Goal: Information Seeking & Learning: Check status

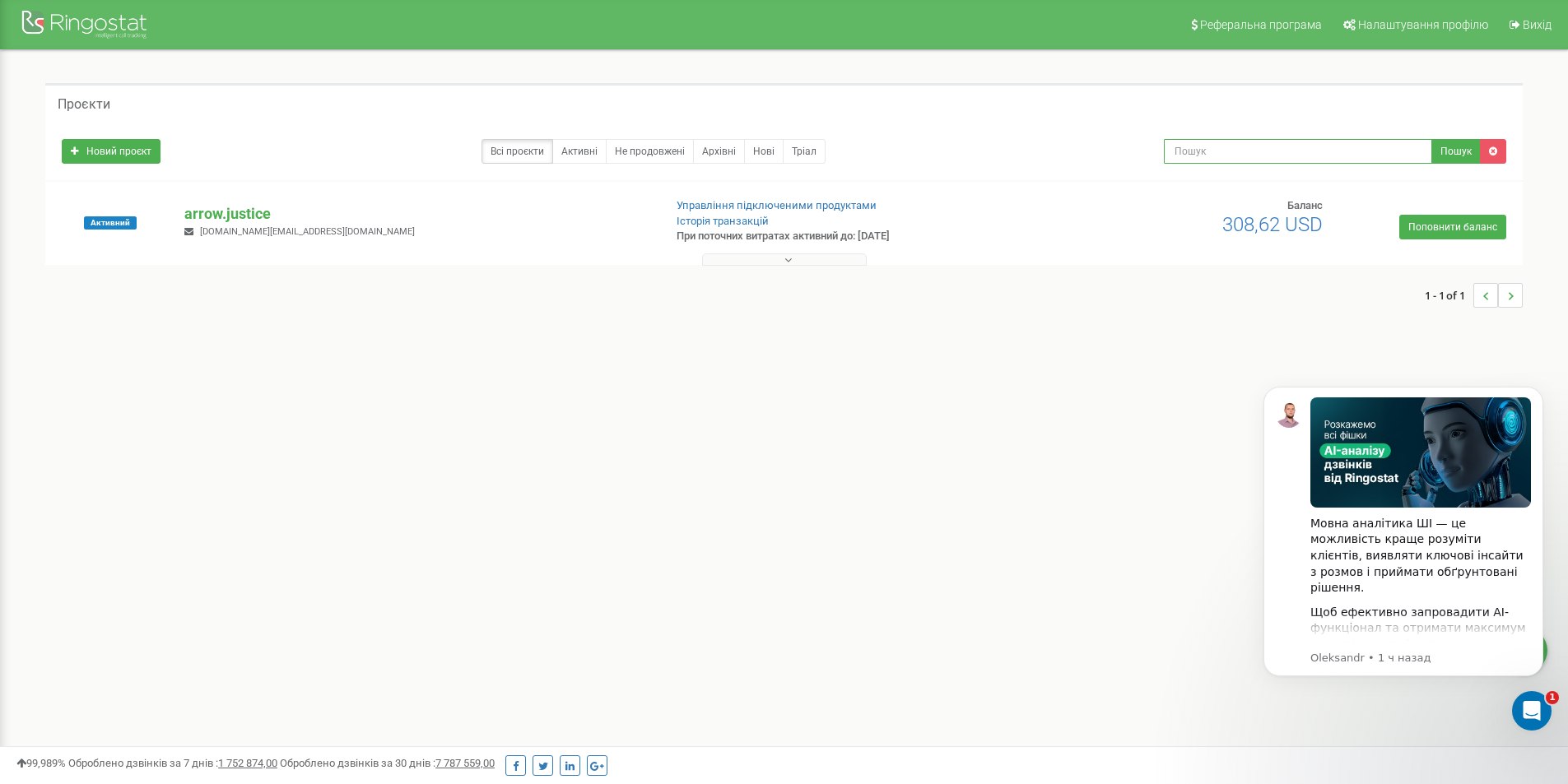
click at [1236, 156] on input "text" at bounding box center [1298, 151] width 268 height 25
paste input "098 766 5882"
type input "098 766 5882"
click at [1444, 158] on button "Пошук" at bounding box center [1456, 151] width 50 height 25
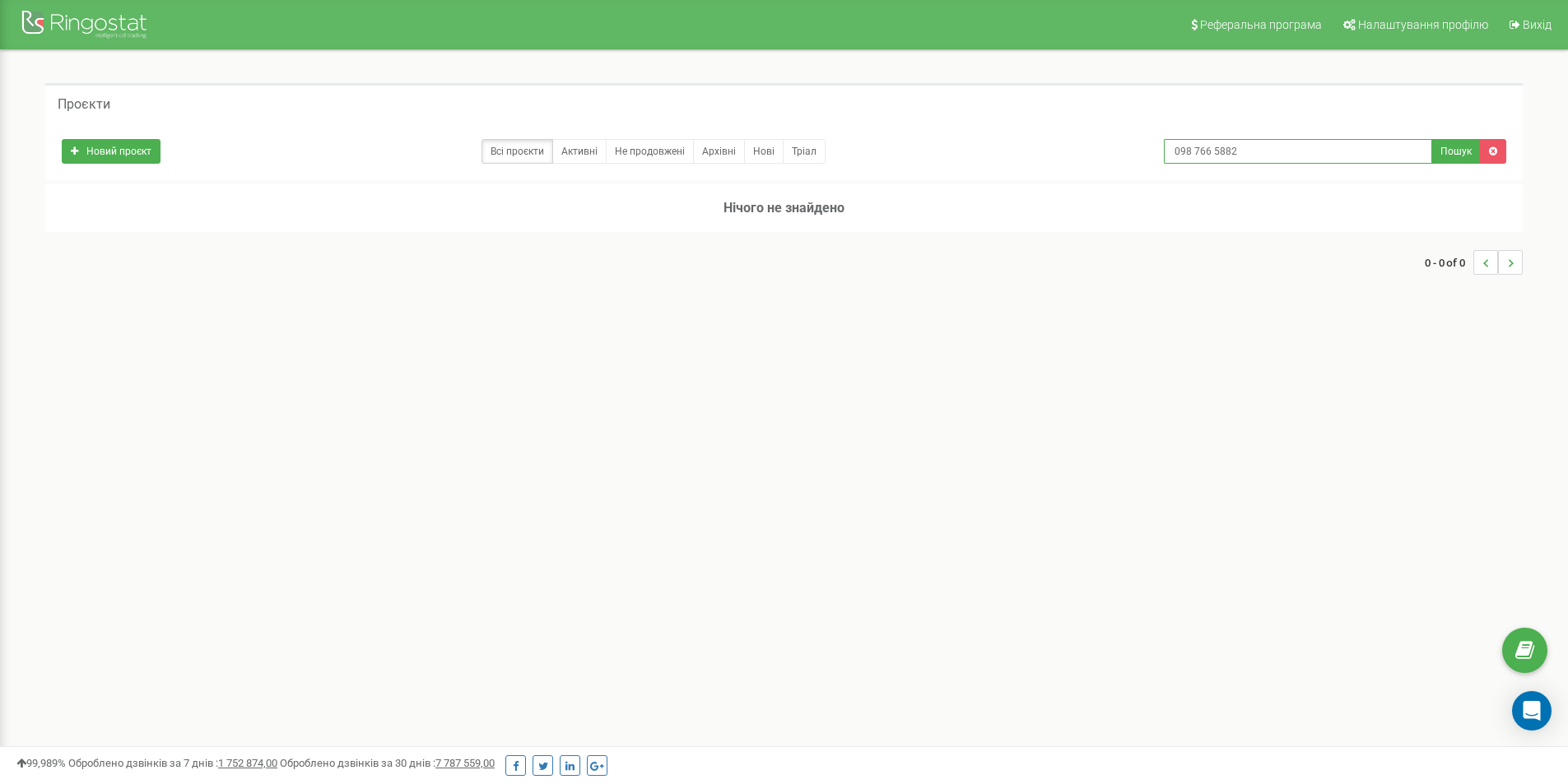
click at [1254, 155] on input "098 766 5882" at bounding box center [1298, 151] width 268 height 25
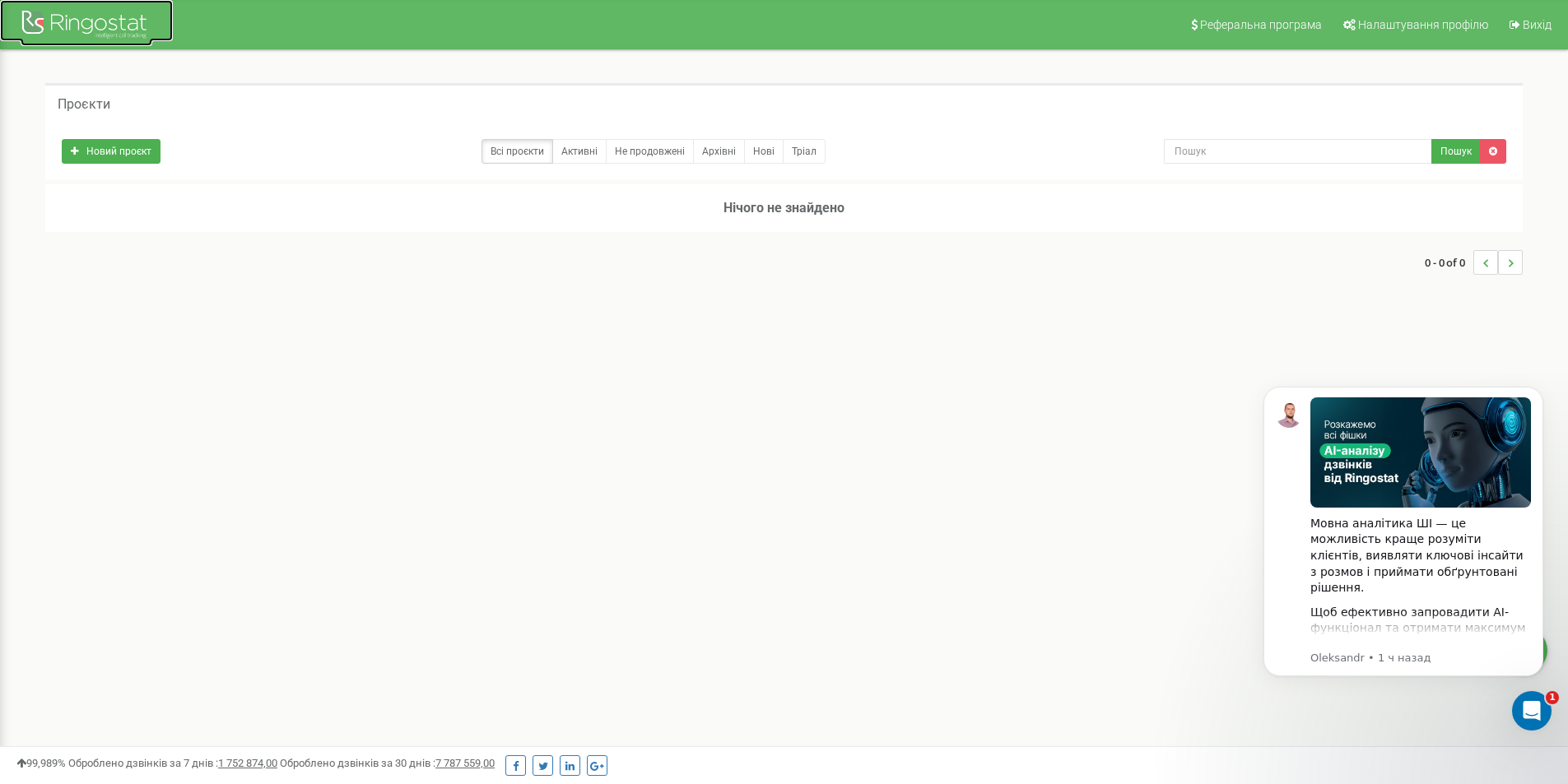
click at [29, 22] on div at bounding box center [86, 26] width 132 height 40
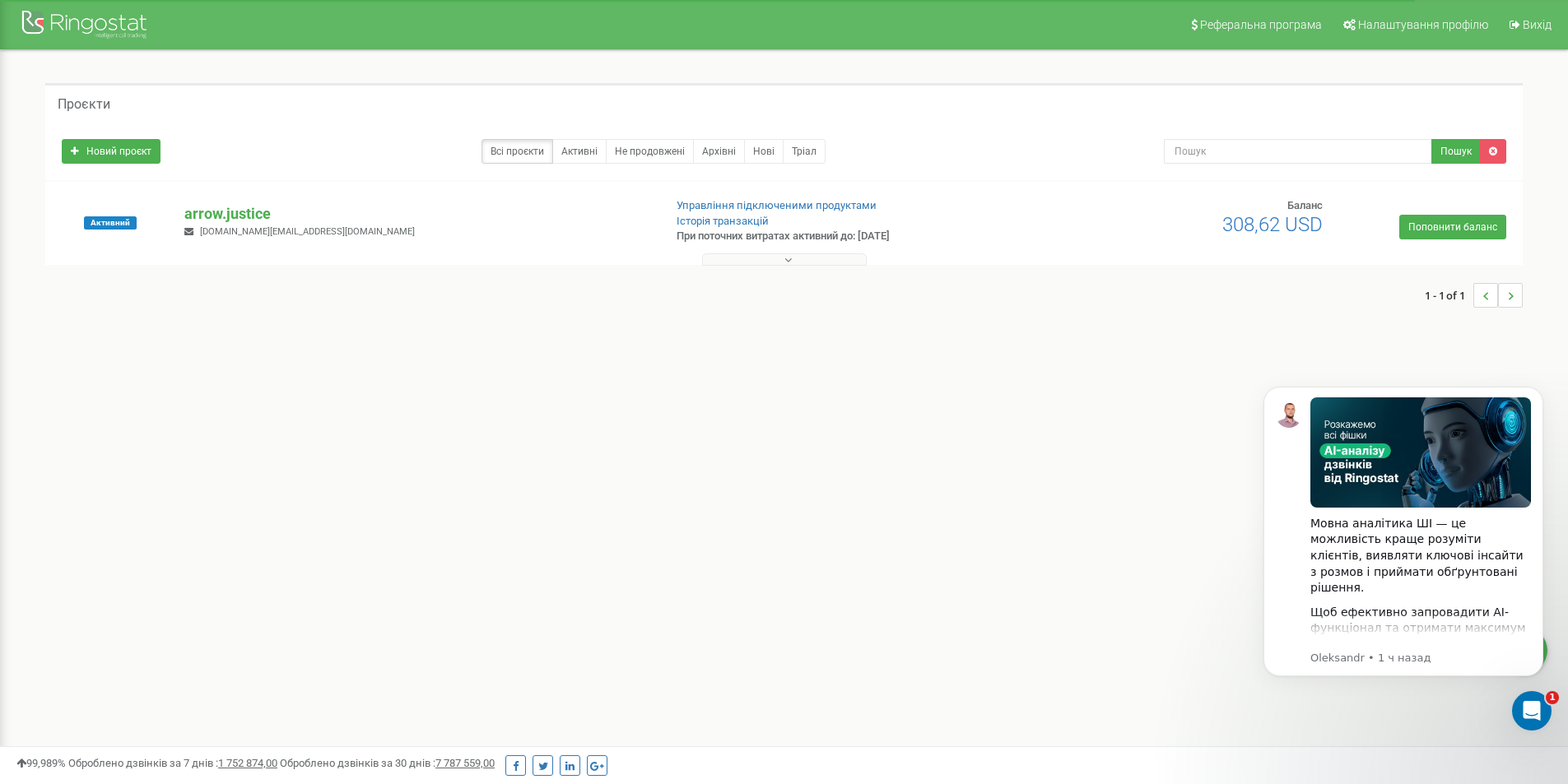
click at [833, 261] on button at bounding box center [784, 259] width 165 height 12
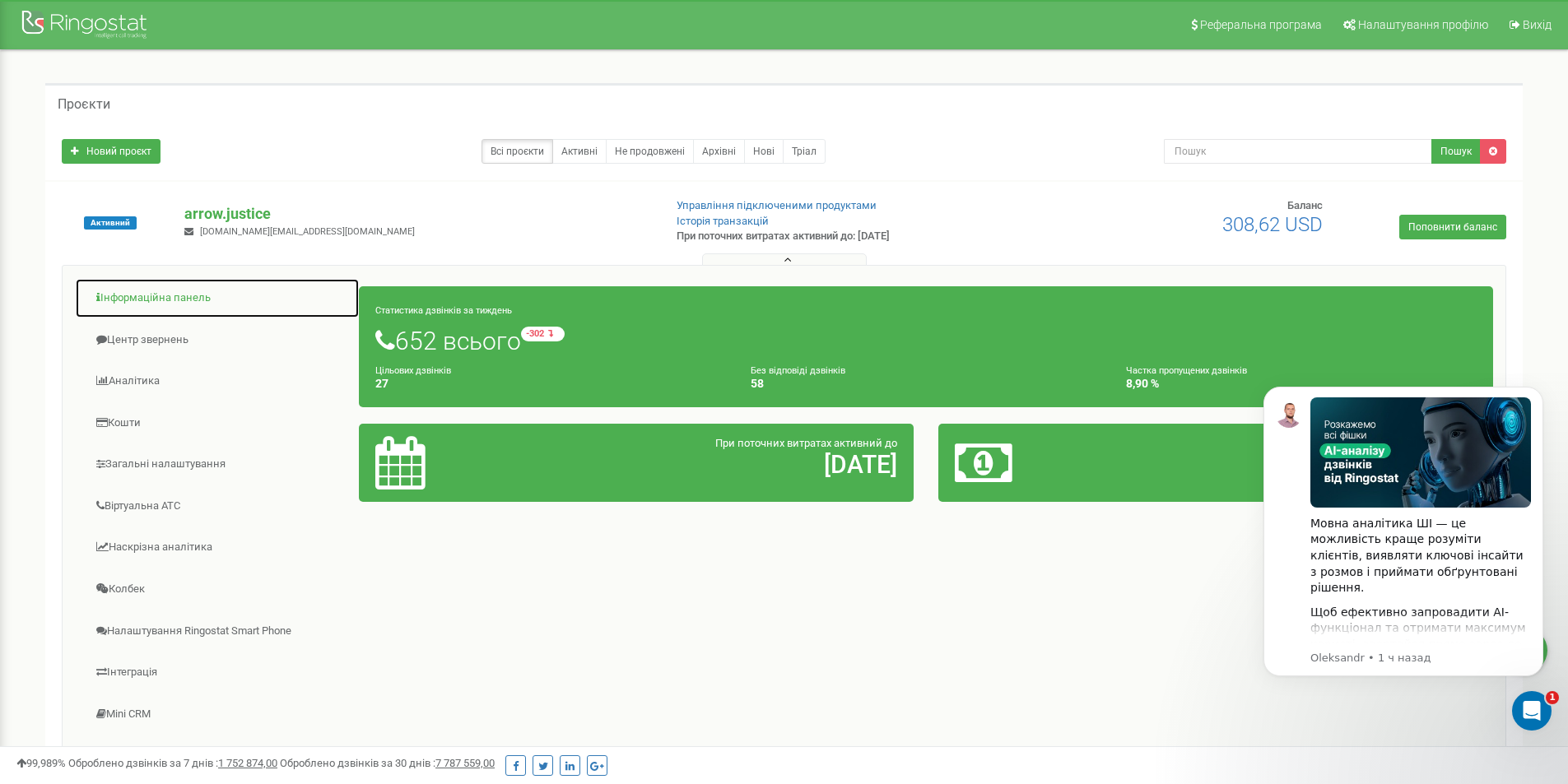
click at [142, 303] on link "Інформаційна панель" at bounding box center [217, 298] width 285 height 41
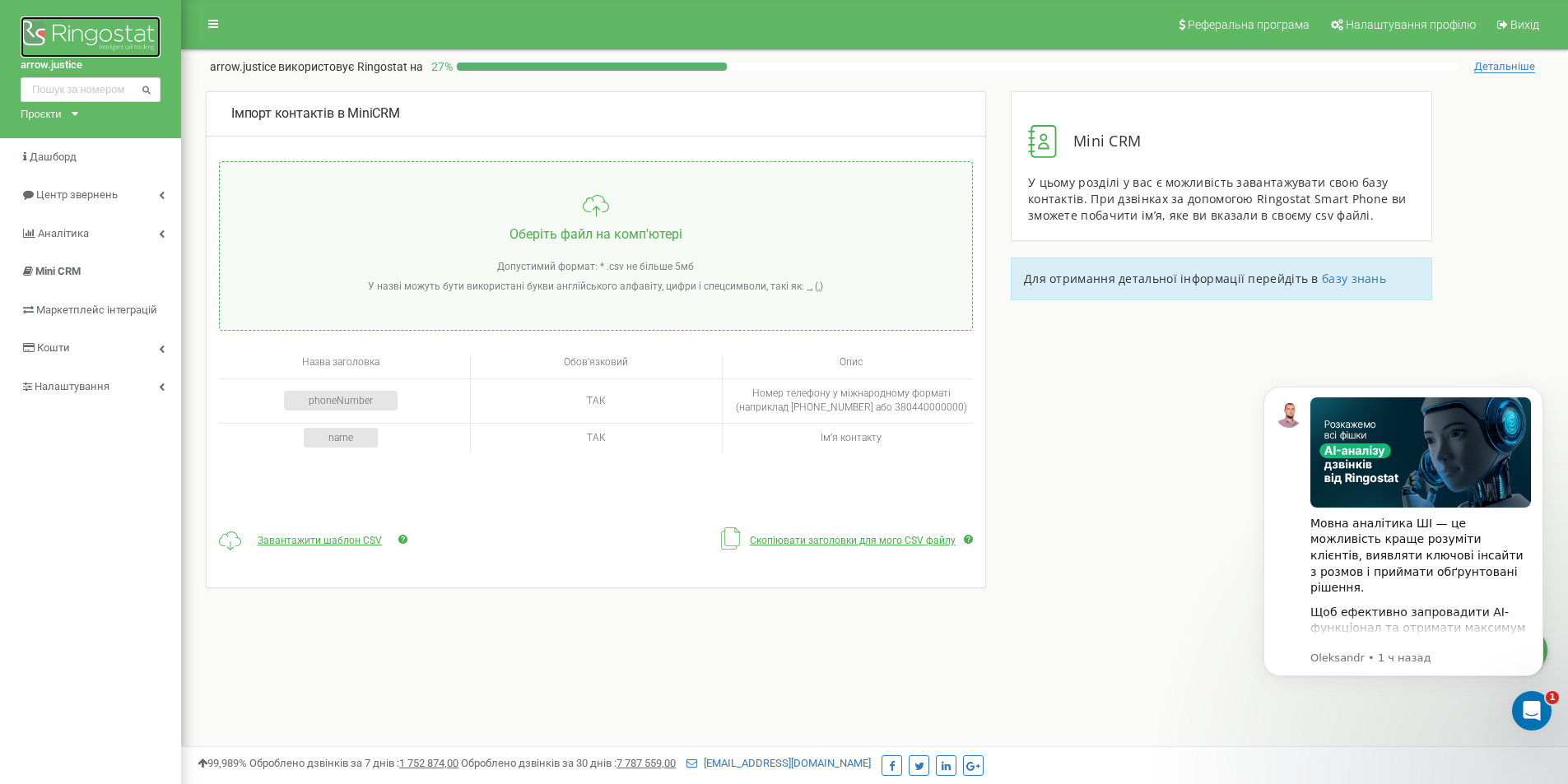
click at [59, 27] on img at bounding box center [90, 37] width 140 height 41
click at [66, 83] on input "text" at bounding box center [90, 89] width 140 height 25
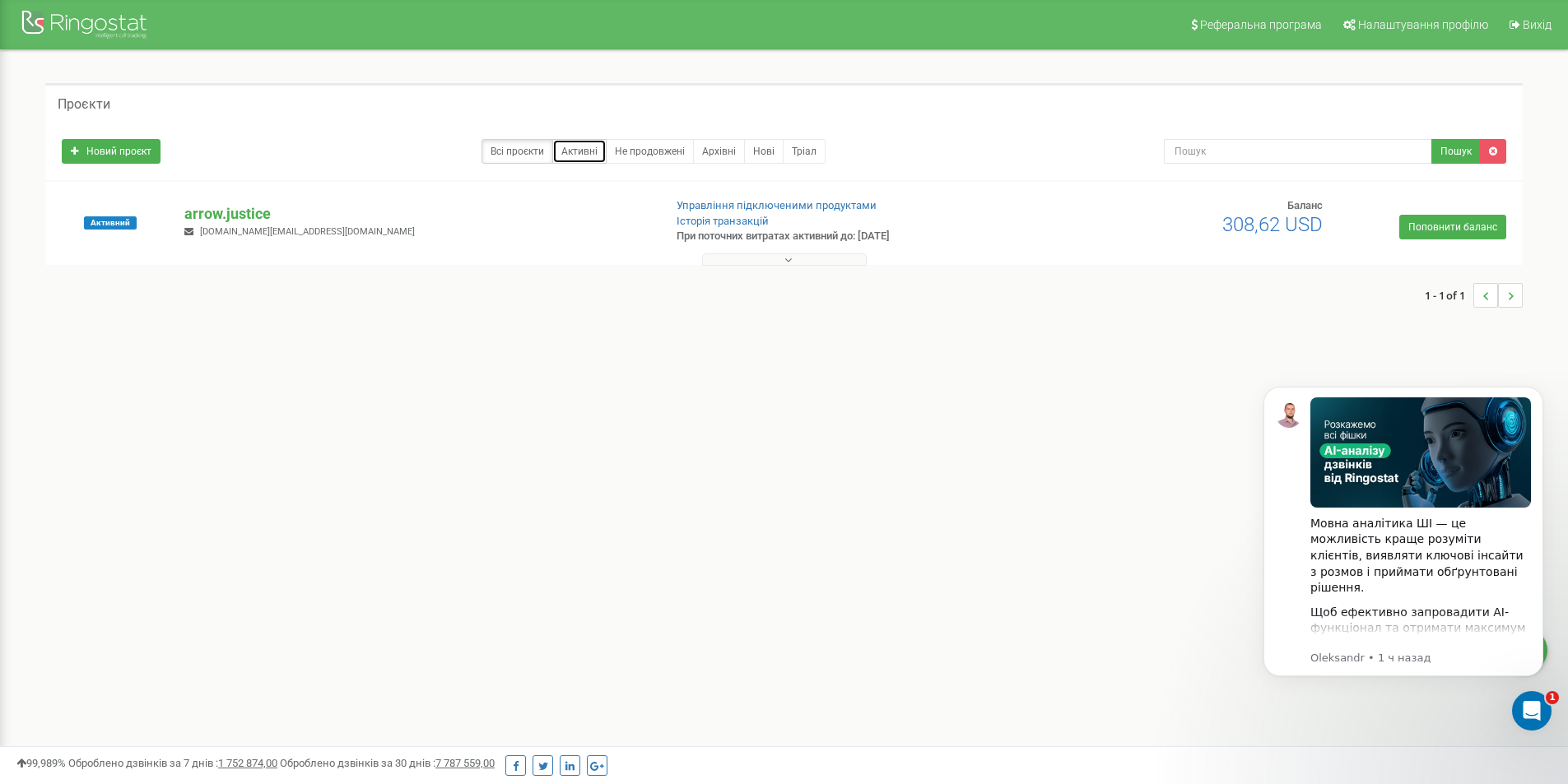
click at [584, 158] on link "Активні" at bounding box center [579, 151] width 54 height 25
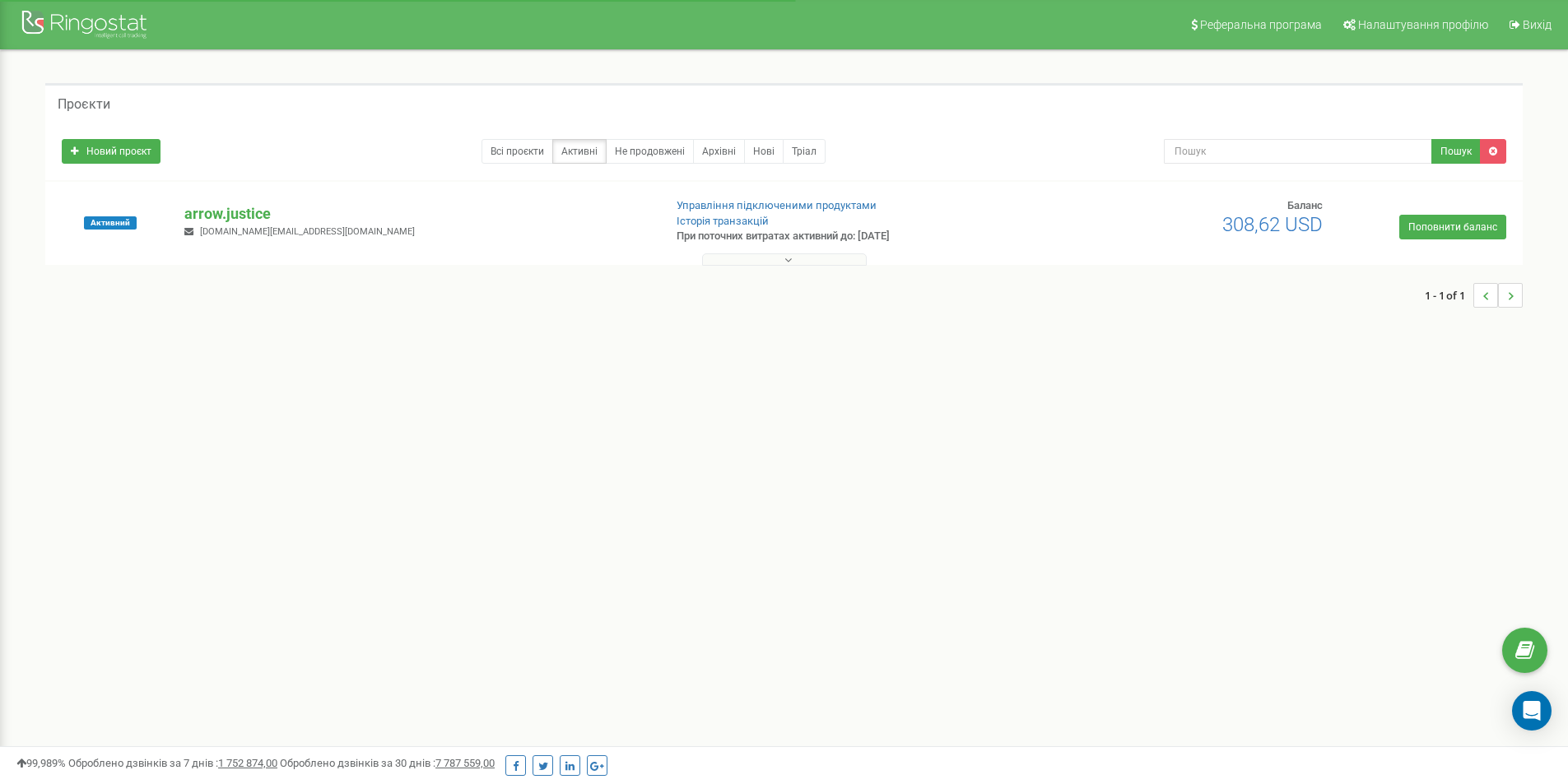
click at [772, 255] on button at bounding box center [784, 259] width 165 height 12
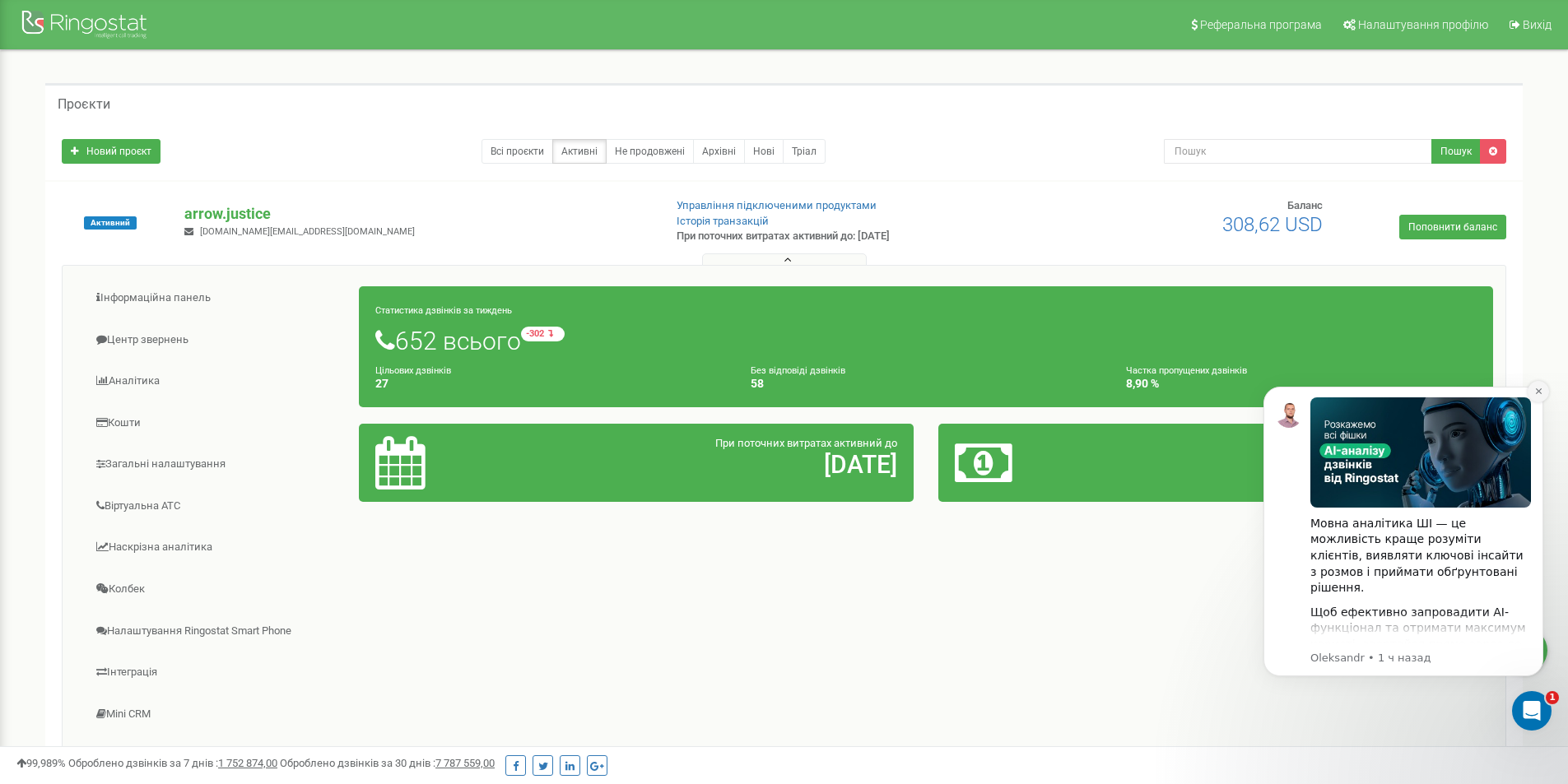
click at [1537, 390] on icon "Dismiss notification" at bounding box center [1538, 391] width 6 height 6
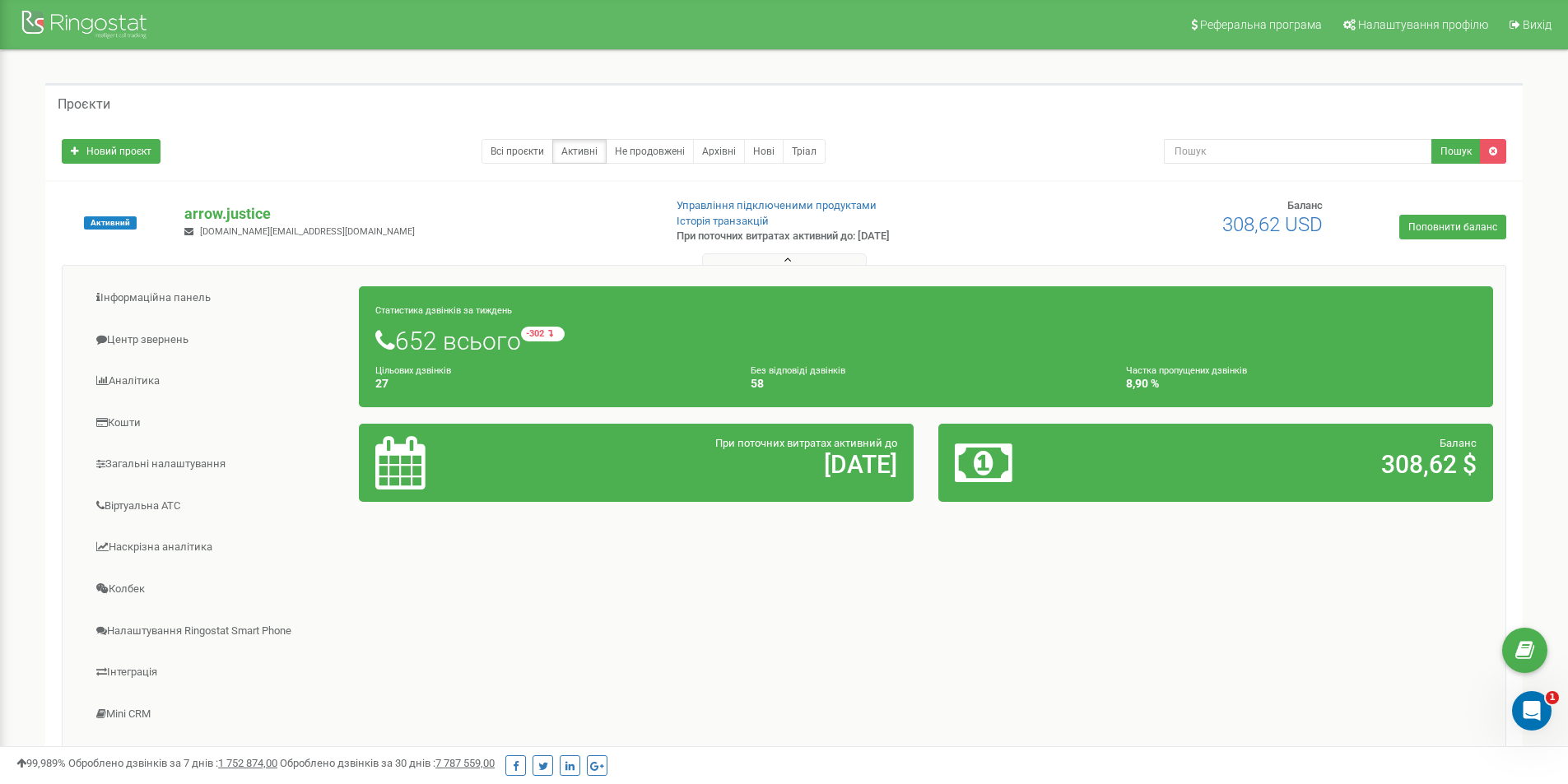
click at [648, 358] on div "Статистика дзвінків за тиждень 652 всього -302 відносно минулого тижня Цільових…" at bounding box center [925, 346] width 1134 height 121
click at [711, 152] on link "Архівні" at bounding box center [719, 151] width 52 height 25
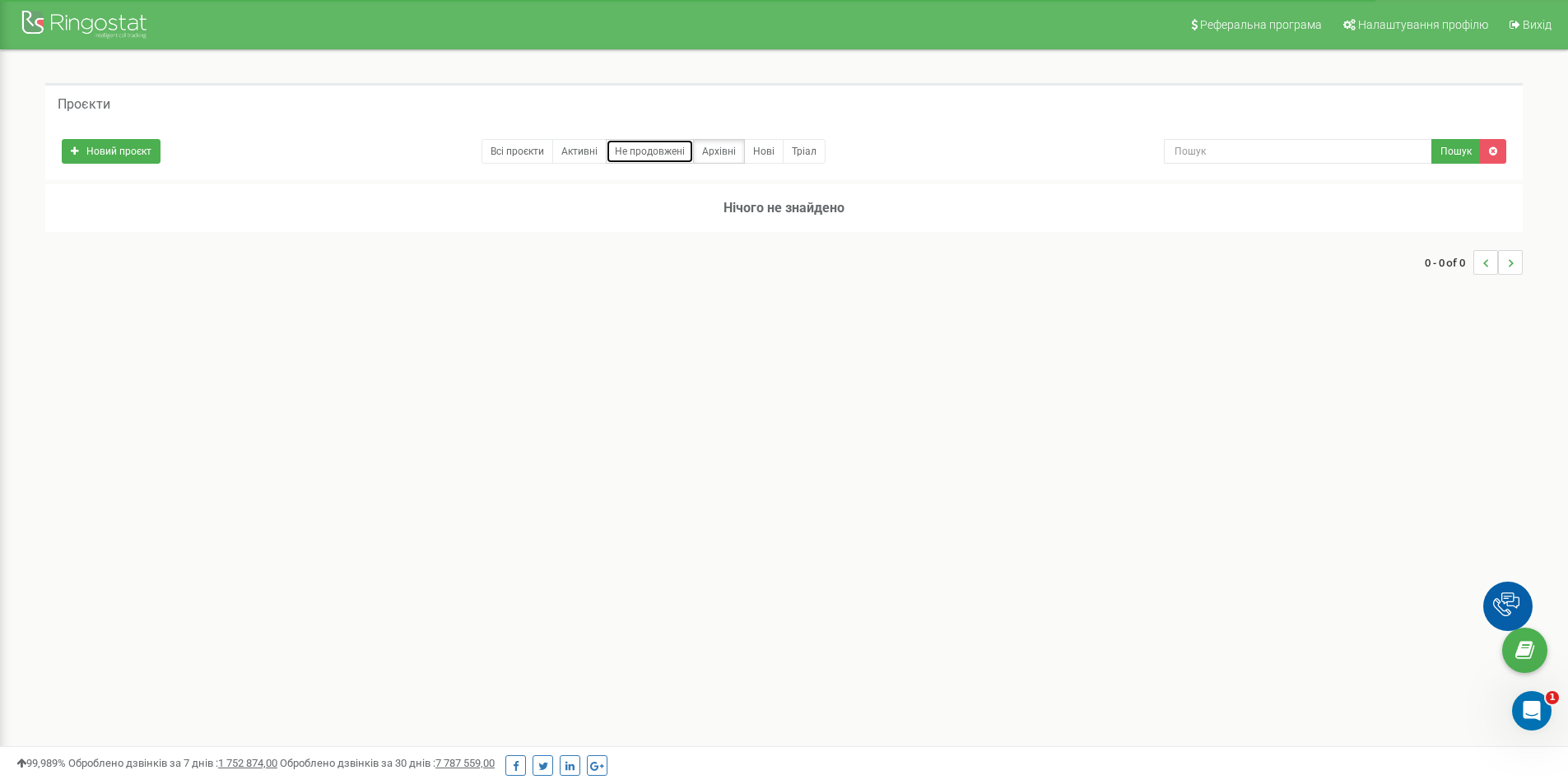
click at [672, 146] on link "Не продовжені" at bounding box center [650, 151] width 88 height 25
click at [797, 147] on link "Тріал" at bounding box center [804, 151] width 42 height 25
click at [766, 152] on link "Нові" at bounding box center [763, 151] width 40 height 25
click at [730, 147] on link "Архівні" at bounding box center [719, 151] width 52 height 25
click at [525, 147] on link "Всі проєкти" at bounding box center [517, 151] width 72 height 25
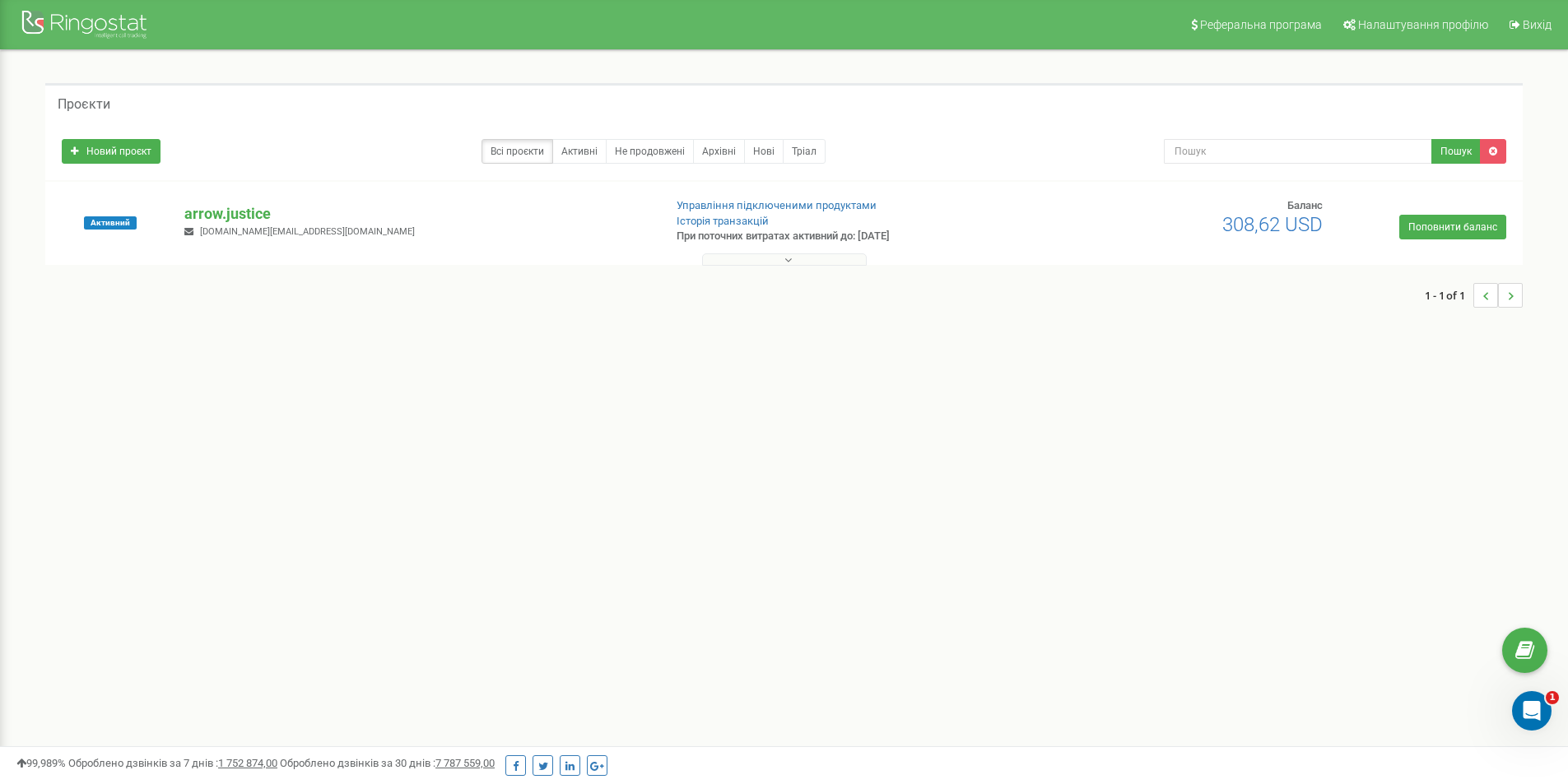
click at [772, 254] on button at bounding box center [784, 259] width 165 height 12
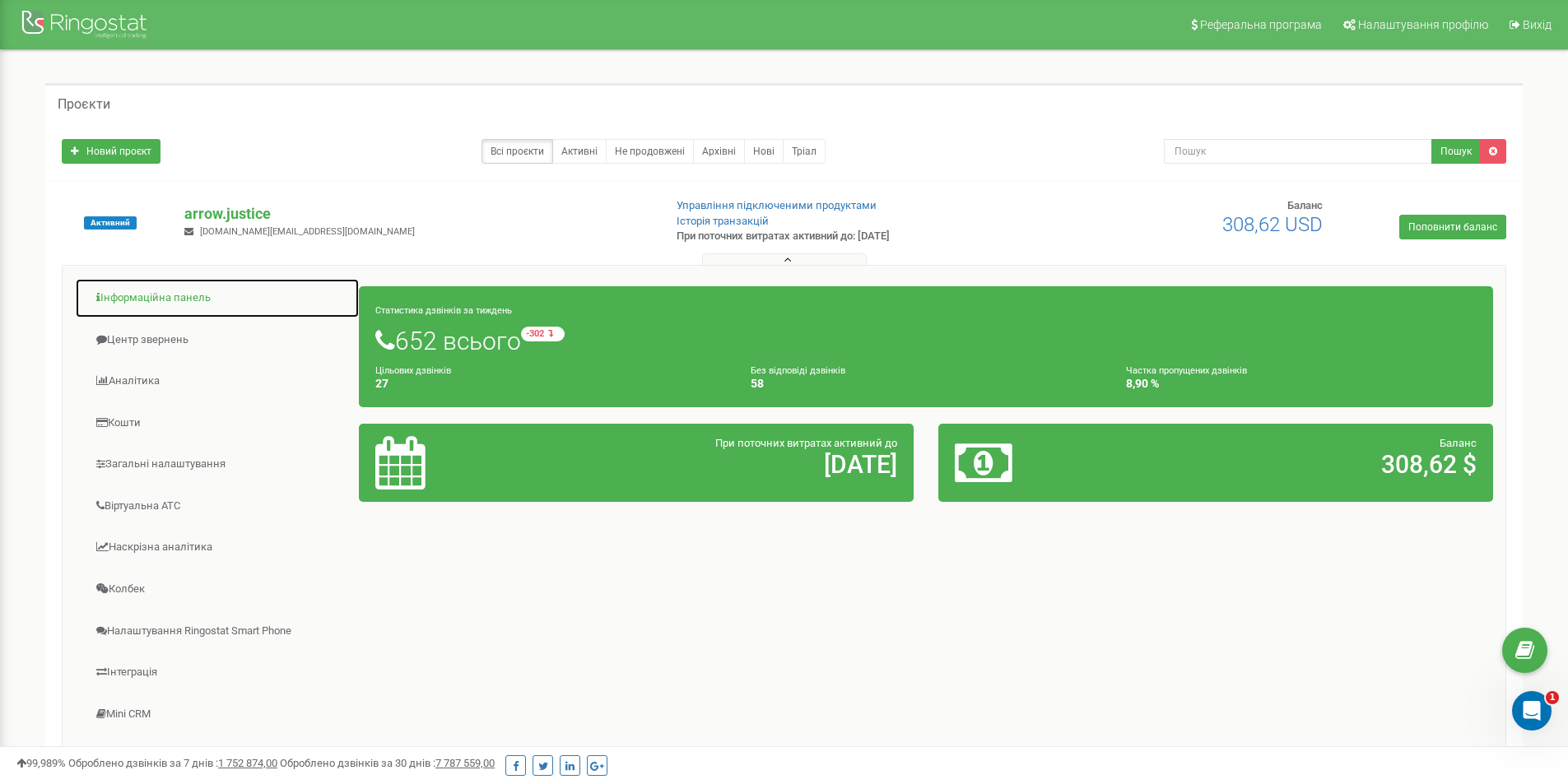
click at [142, 305] on link "Інформаційна панель" at bounding box center [217, 298] width 285 height 41
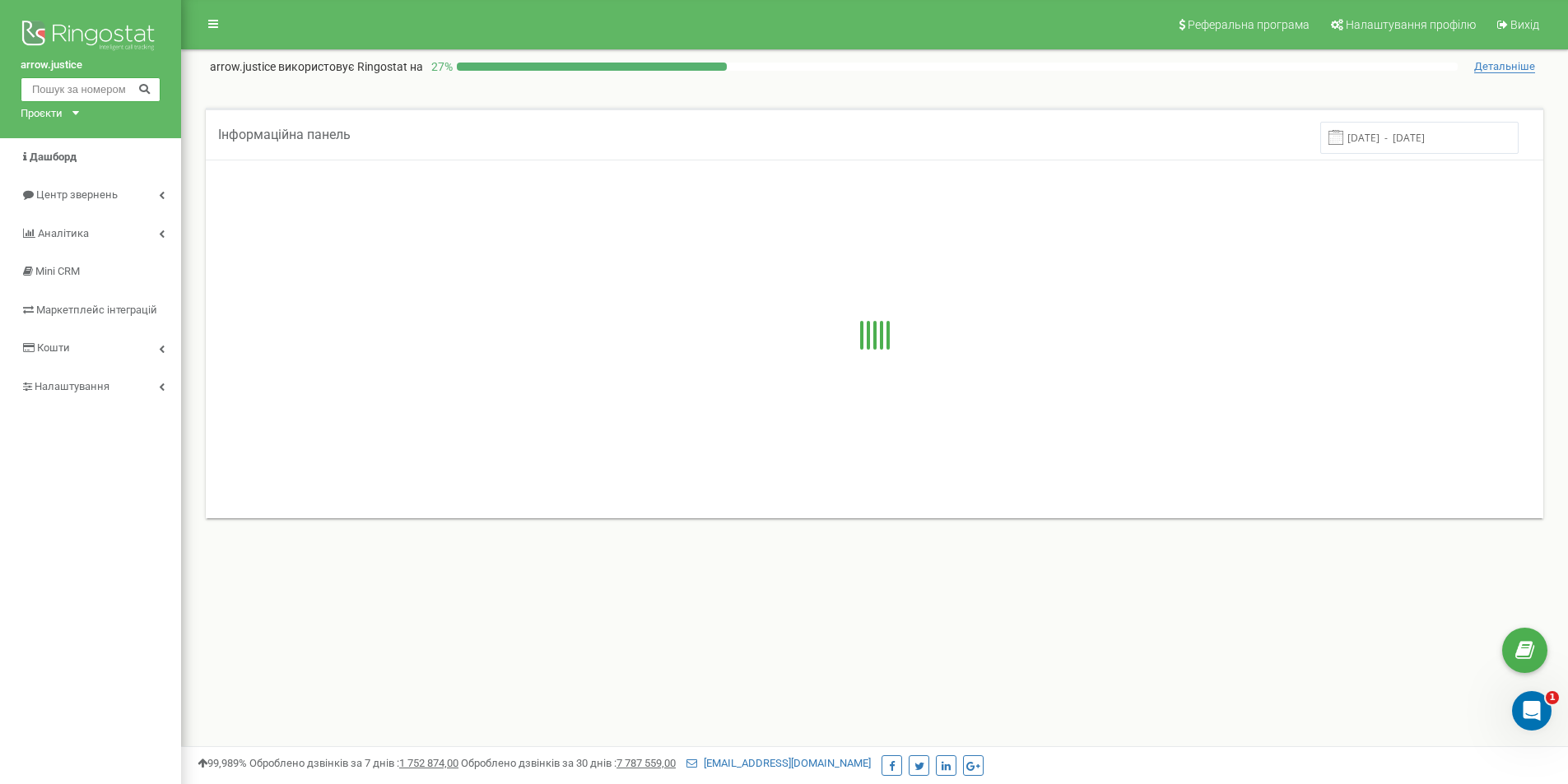
click at [88, 88] on input "text" at bounding box center [90, 89] width 140 height 25
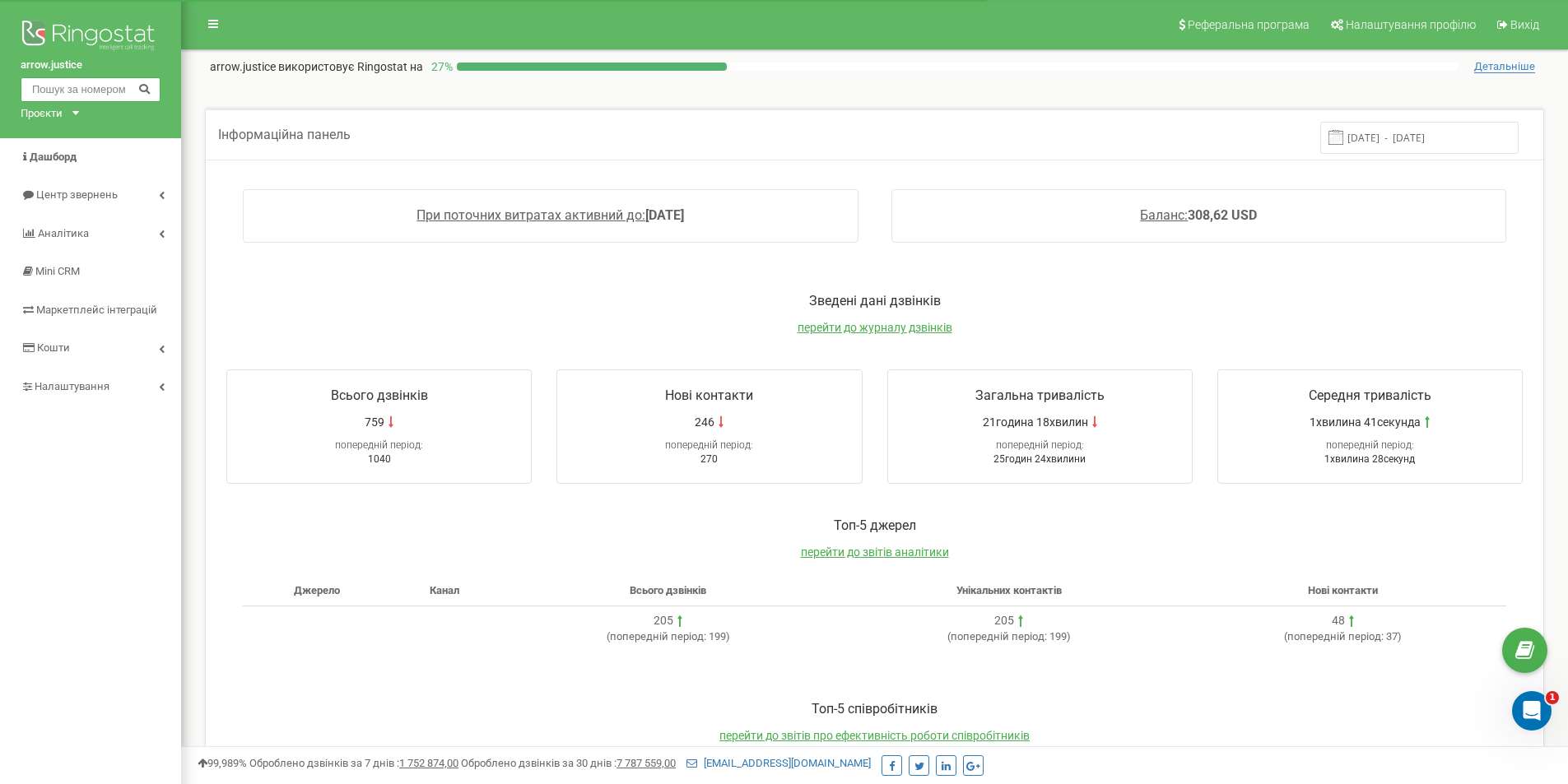
paste input "098 766 5882"
type input "098 766 5882"
click at [142, 88] on icon at bounding box center [144, 88] width 12 height 11
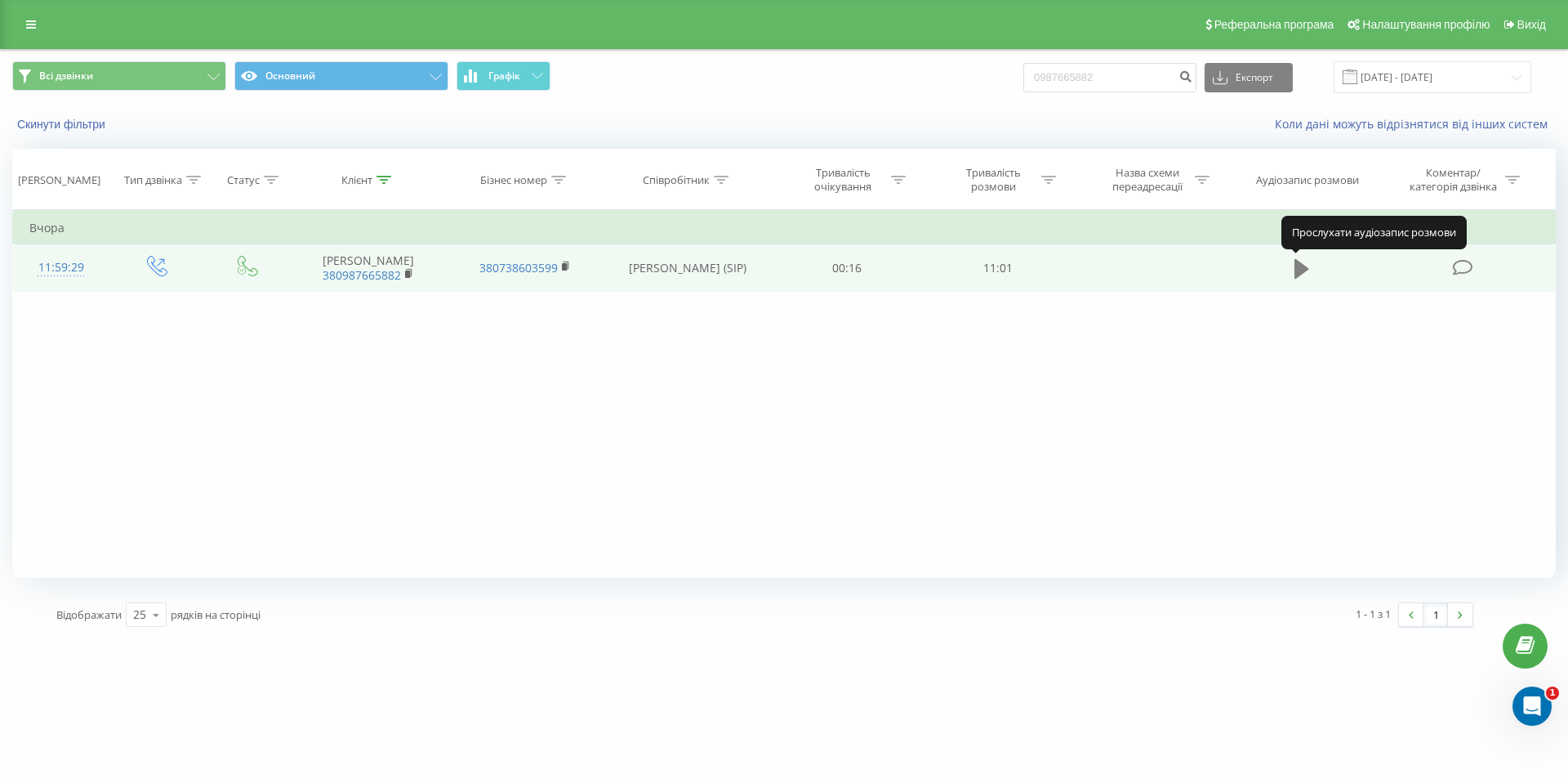
click at [1299, 271] on icon at bounding box center [1302, 268] width 15 height 19
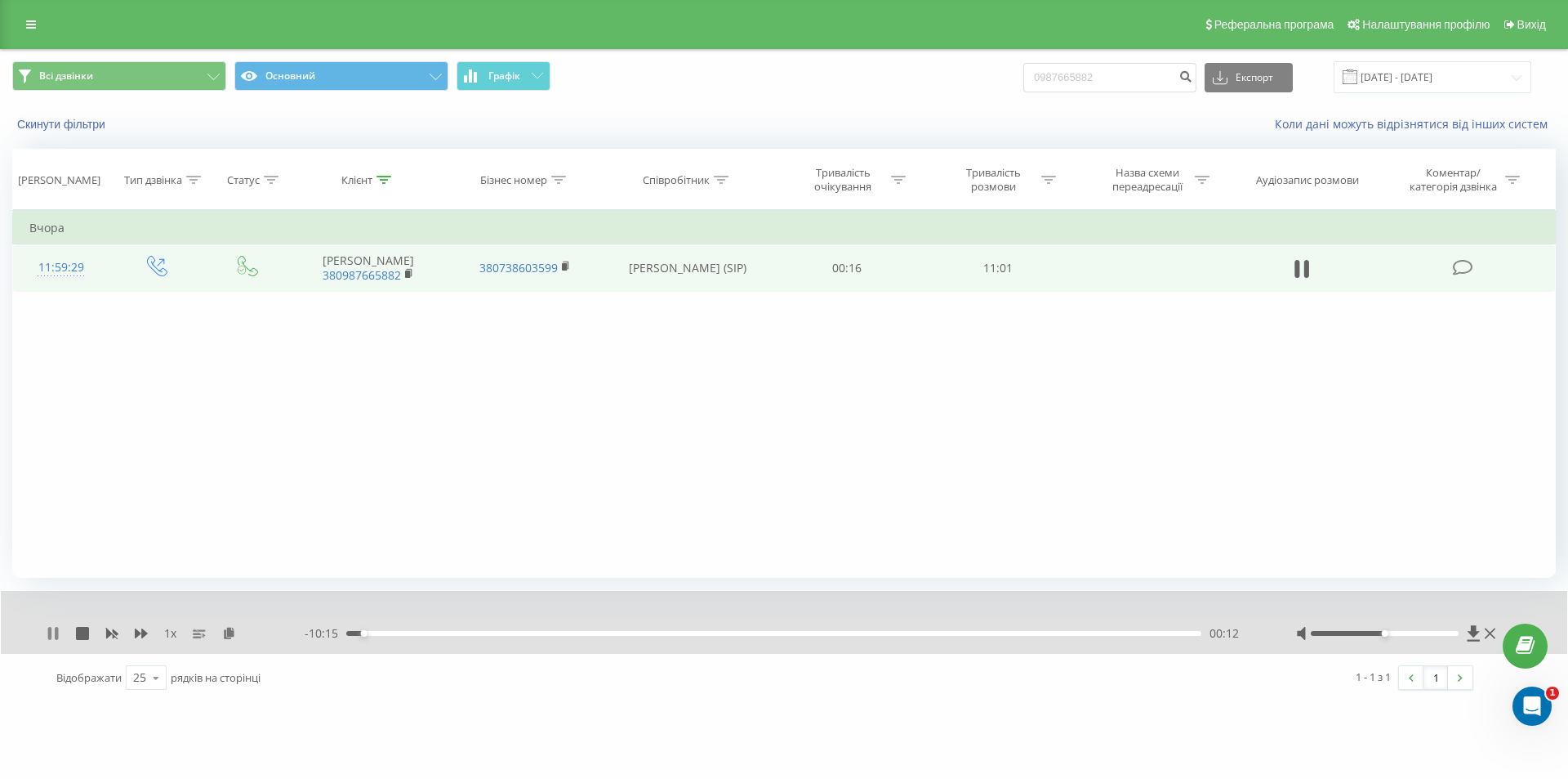
click at [53, 634] on icon at bounding box center [53, 633] width 13 height 13
click at [51, 630] on icon at bounding box center [53, 633] width 10 height 13
drag, startPoint x: 382, startPoint y: 633, endPoint x: 546, endPoint y: 637, distance: 164.0
click at [546, 636] on div "00:49" at bounding box center [774, 633] width 855 height 5
drag, startPoint x: 351, startPoint y: 636, endPoint x: 561, endPoint y: 636, distance: 210.0
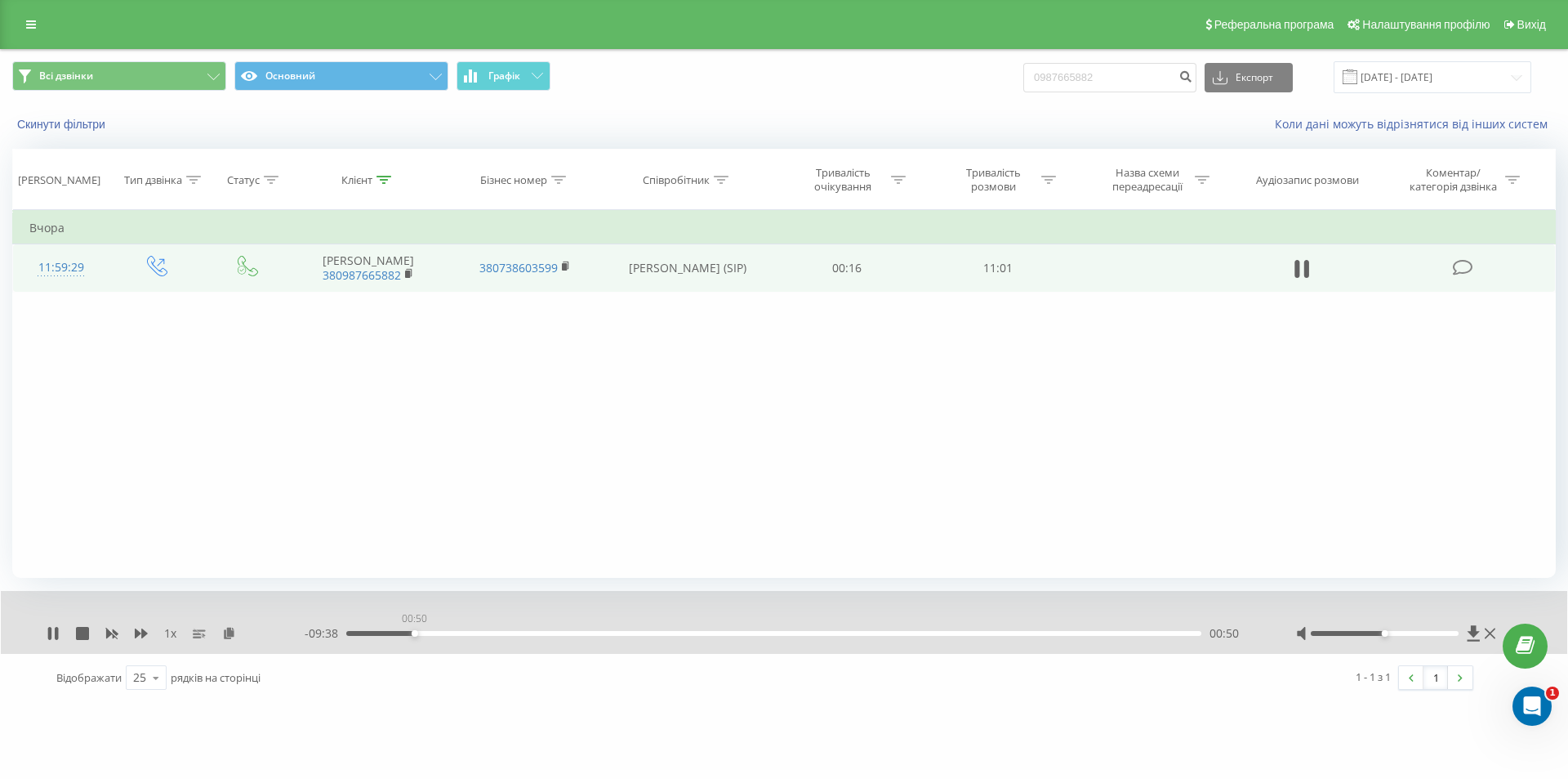
click at [560, 636] on div "00:50" at bounding box center [774, 633] width 855 height 5
click at [1470, 634] on icon at bounding box center [1474, 633] width 14 height 16
click at [58, 633] on icon at bounding box center [57, 633] width 4 height 13
click at [18, 18] on link at bounding box center [31, 24] width 29 height 23
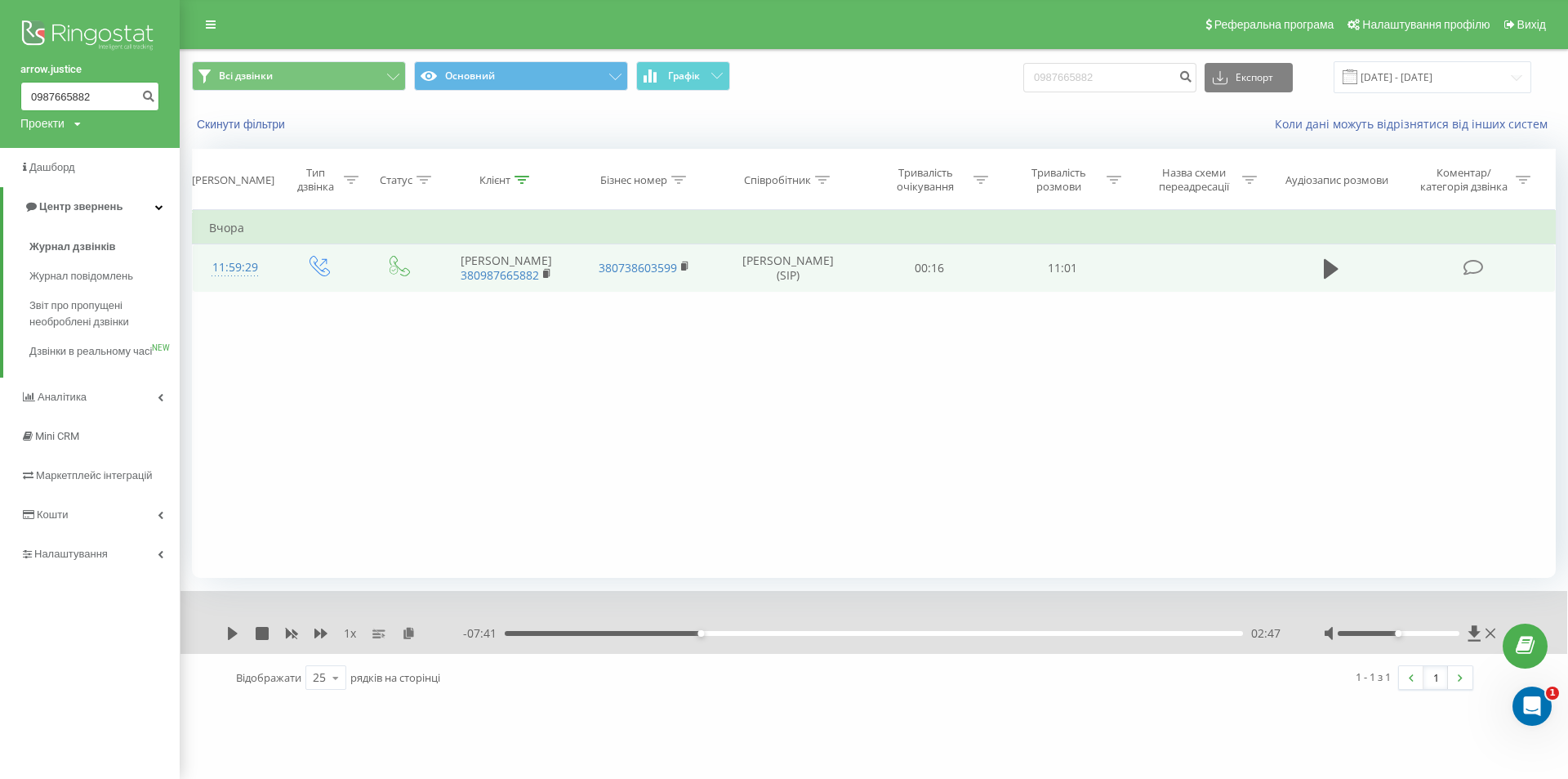
click at [70, 103] on input "0987665882" at bounding box center [90, 96] width 139 height 29
paste input "7 594 9278"
type input "097 594 9278"
click at [144, 94] on icon "submit" at bounding box center [147, 93] width 14 height 10
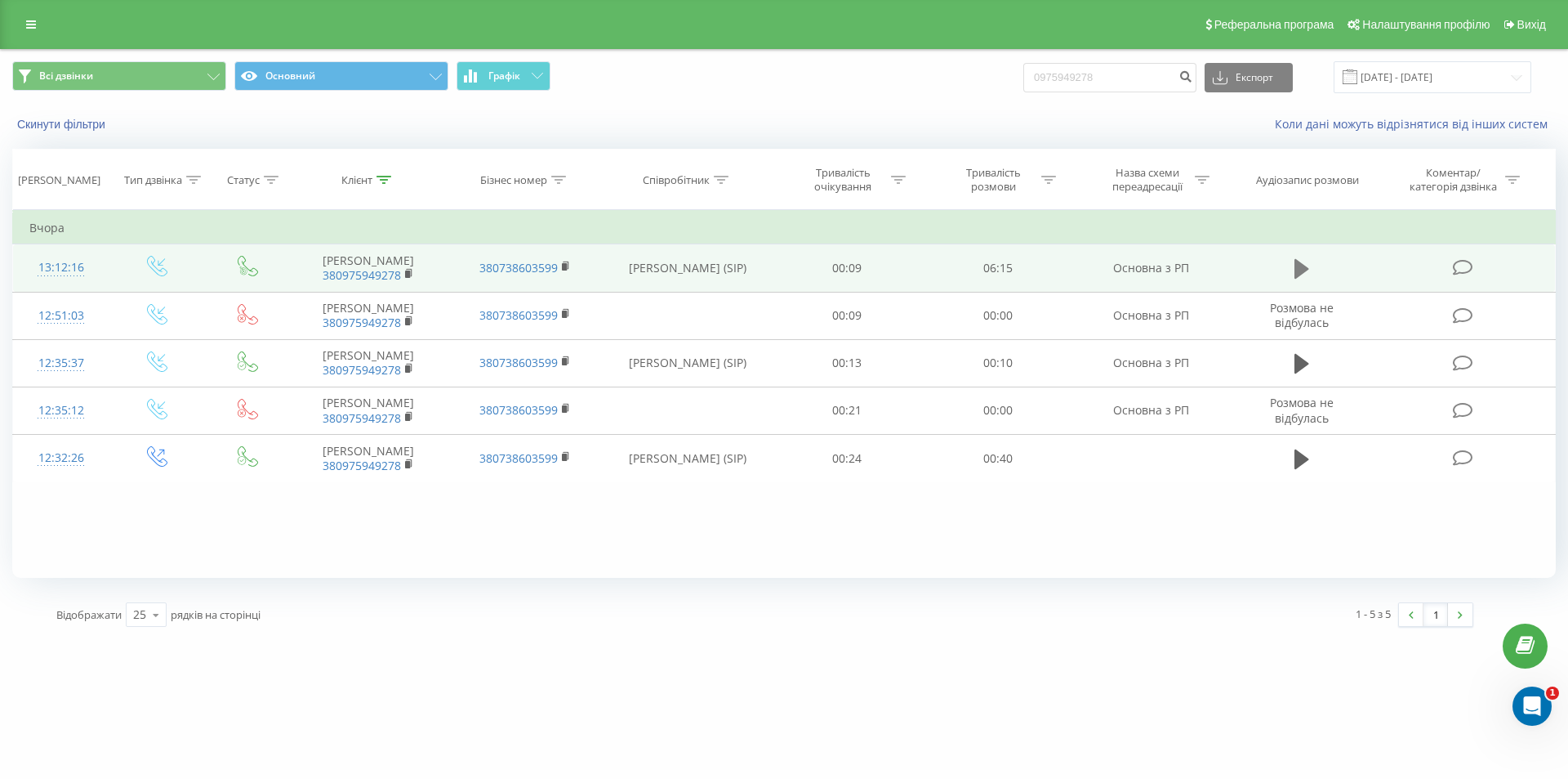
click at [1298, 264] on icon at bounding box center [1302, 268] width 15 height 19
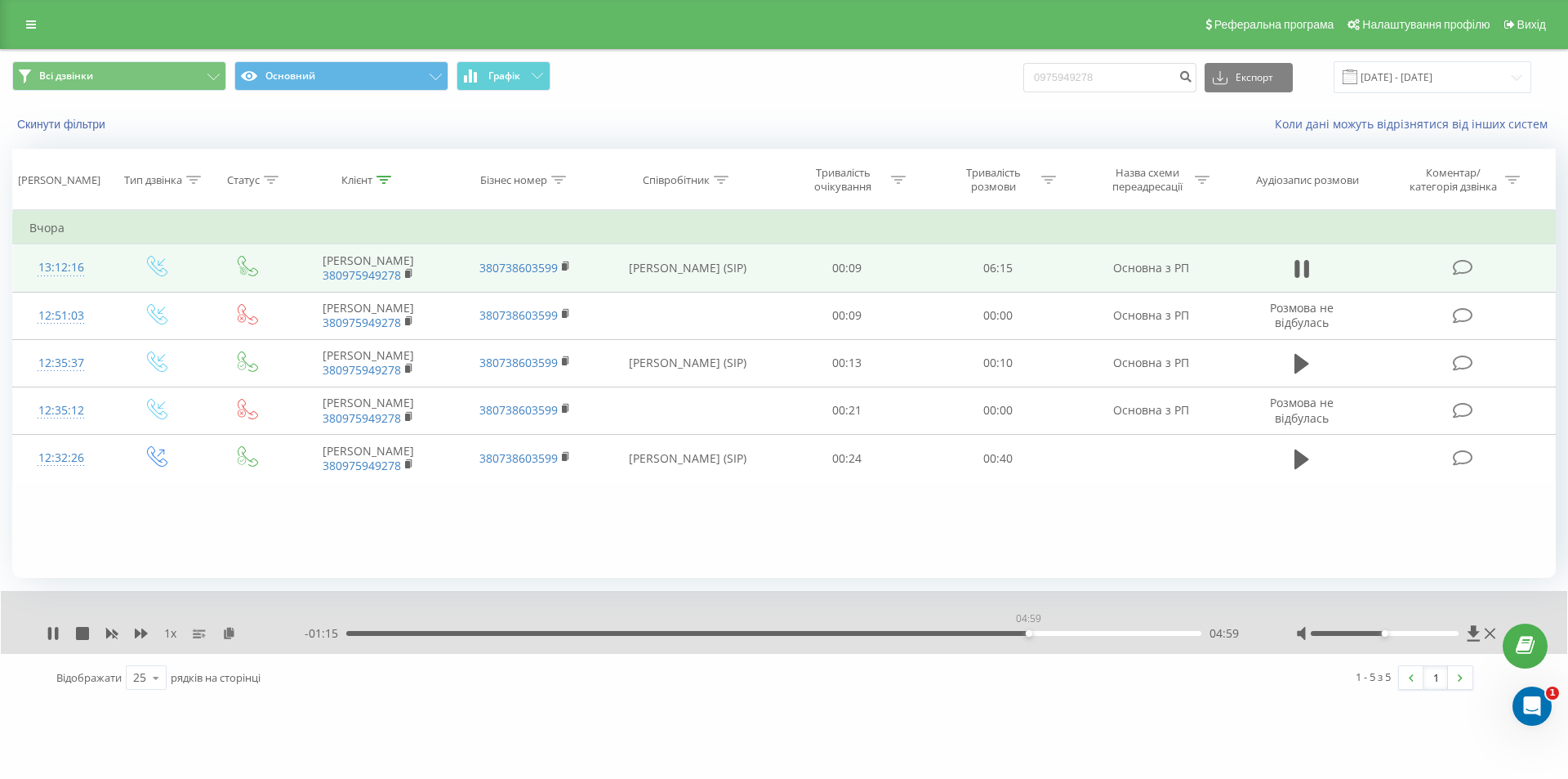
drag, startPoint x: 349, startPoint y: 633, endPoint x: 1048, endPoint y: 652, distance: 699.3
click at [1048, 652] on div "1 x - 01:15 04:59 04:59" at bounding box center [784, 622] width 1567 height 63
click at [47, 631] on icon at bounding box center [53, 633] width 13 height 13
